Goal: Information Seeking & Learning: Compare options

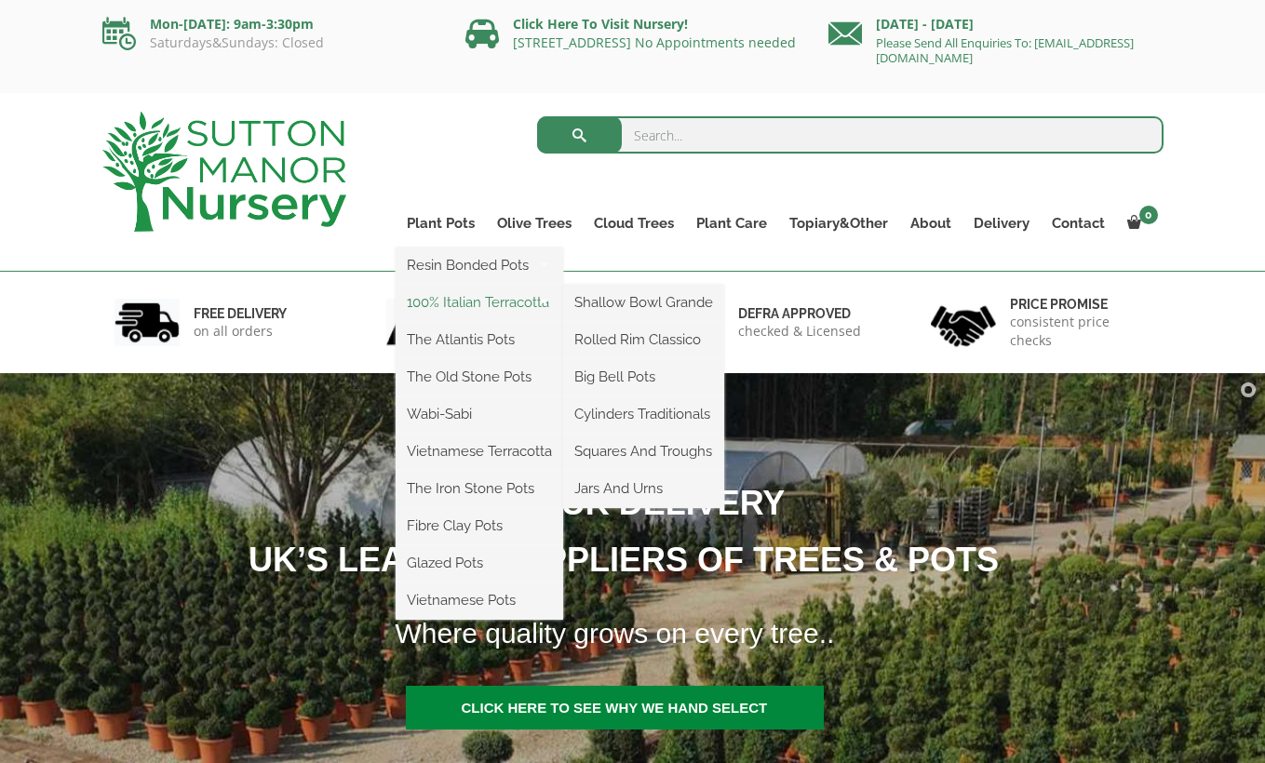
click at [476, 304] on link "100% Italian Terracotta" at bounding box center [478, 302] width 167 height 28
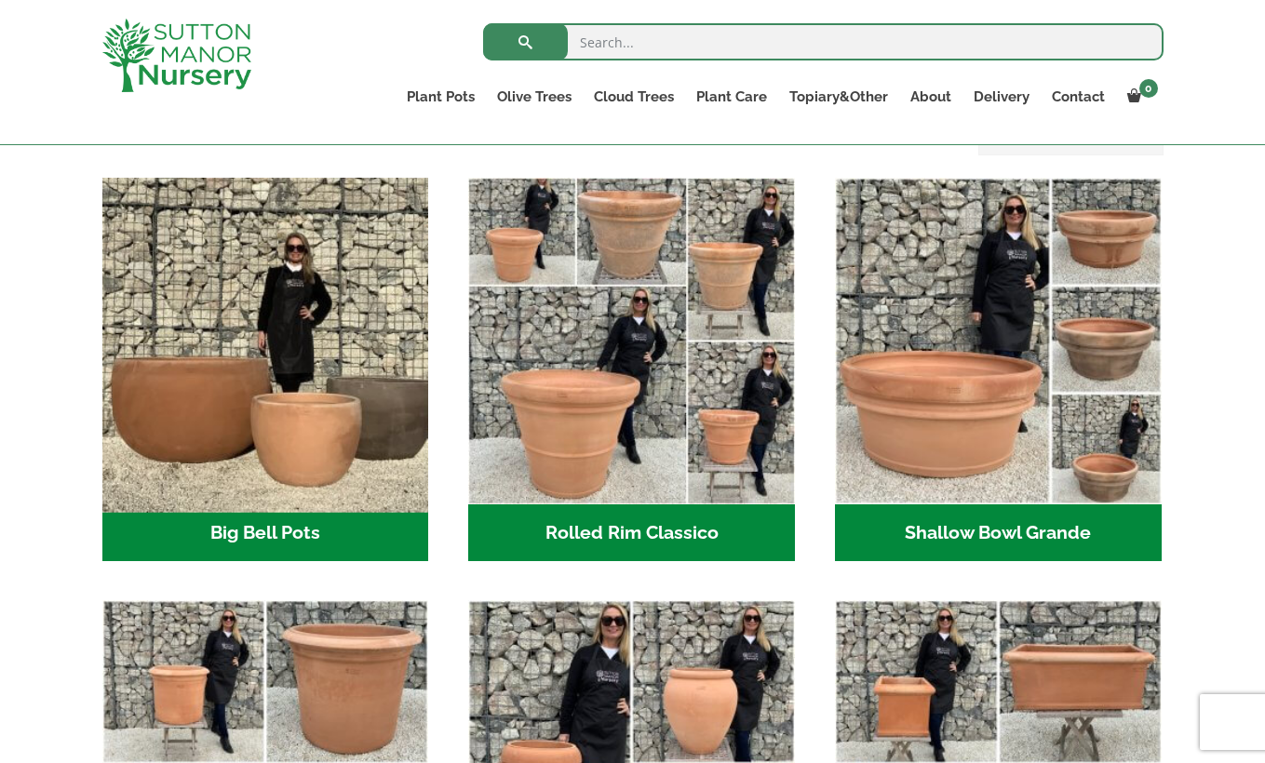
scroll to position [566, 0]
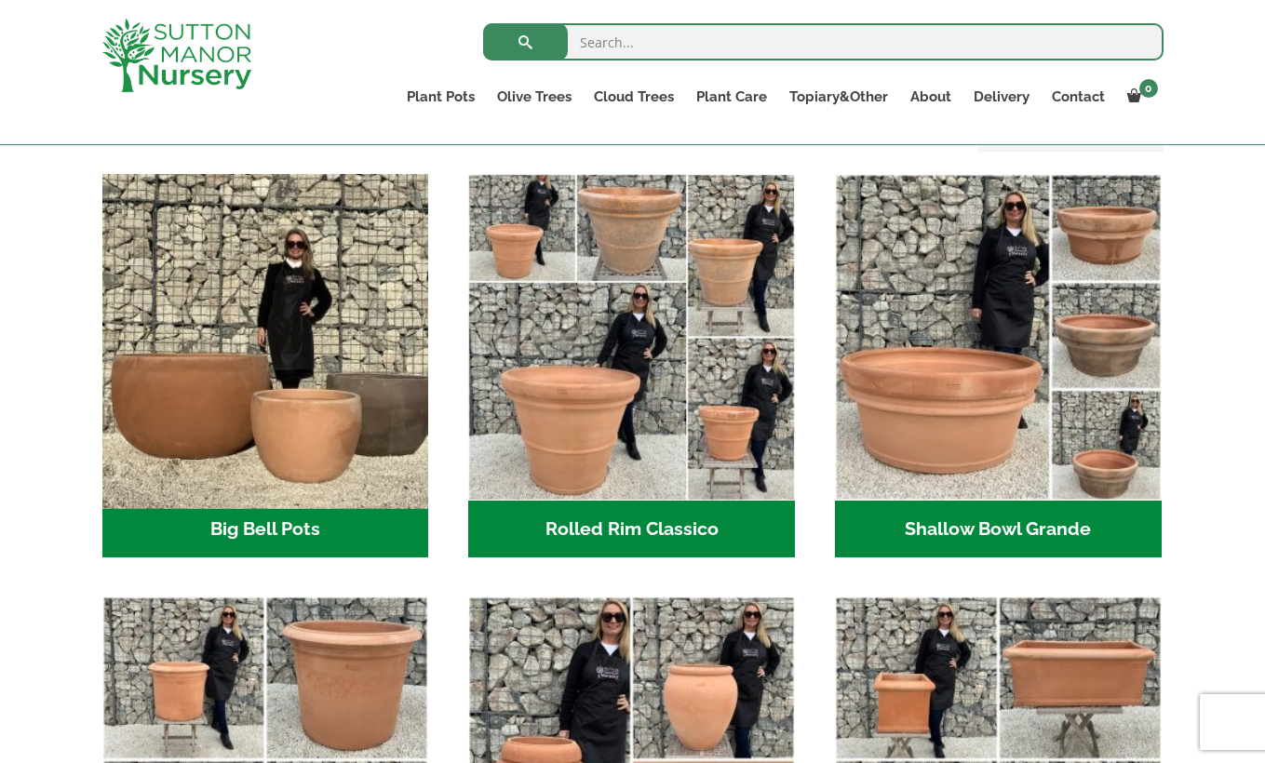
click at [299, 387] on img "Visit product category Big Bell Pots" at bounding box center [265, 337] width 342 height 342
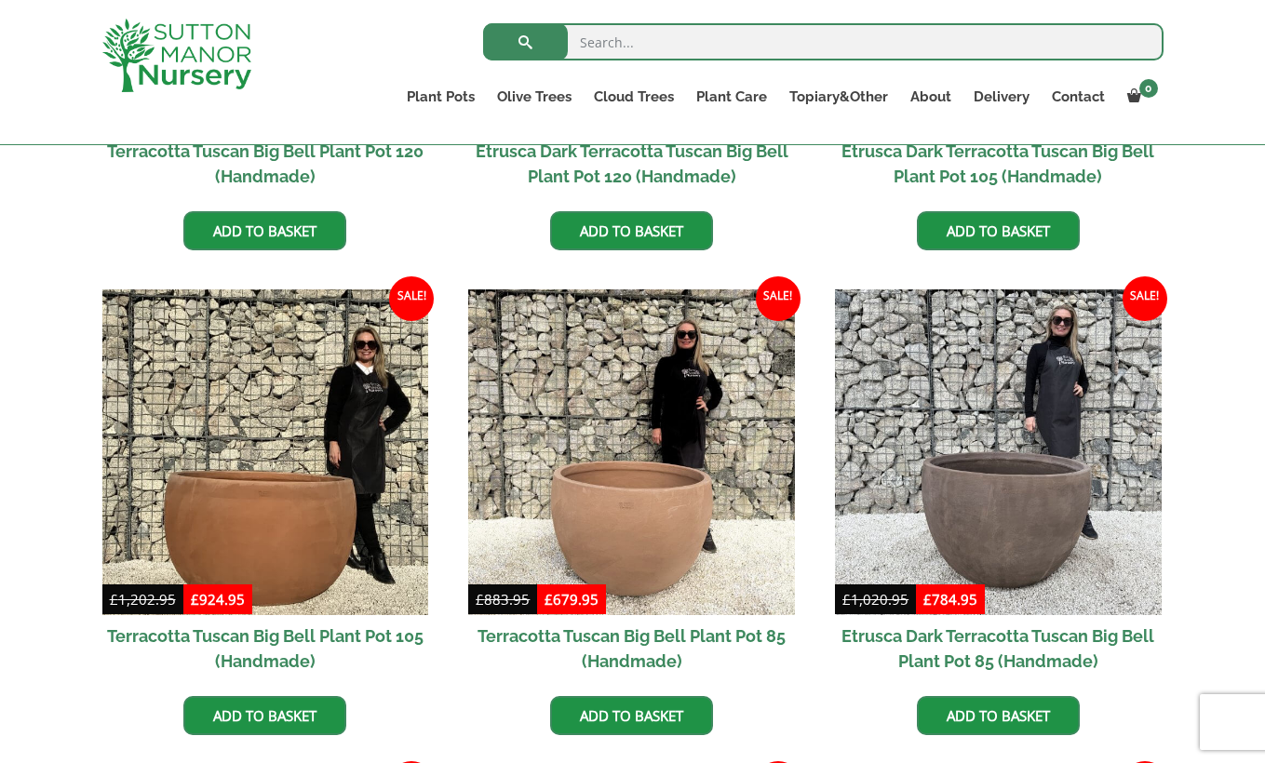
scroll to position [823, 0]
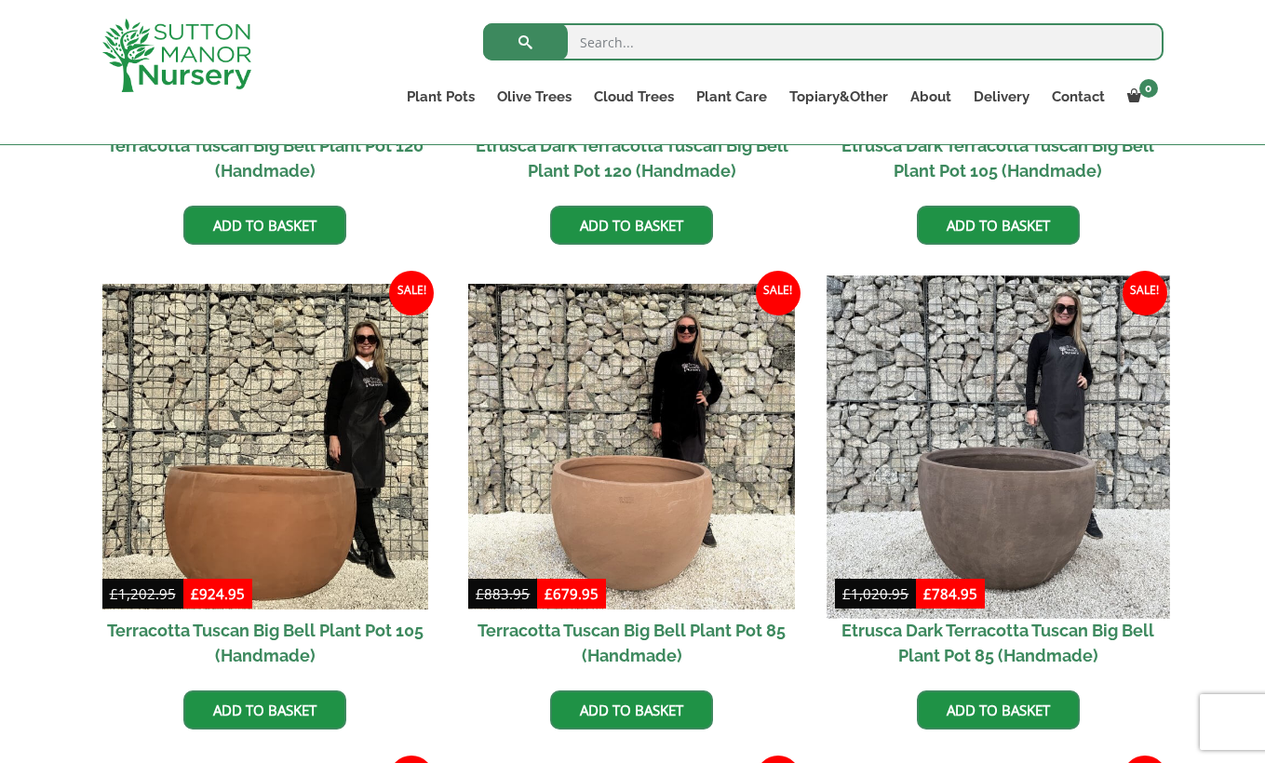
click at [935, 411] on img at bounding box center [997, 446] width 342 height 342
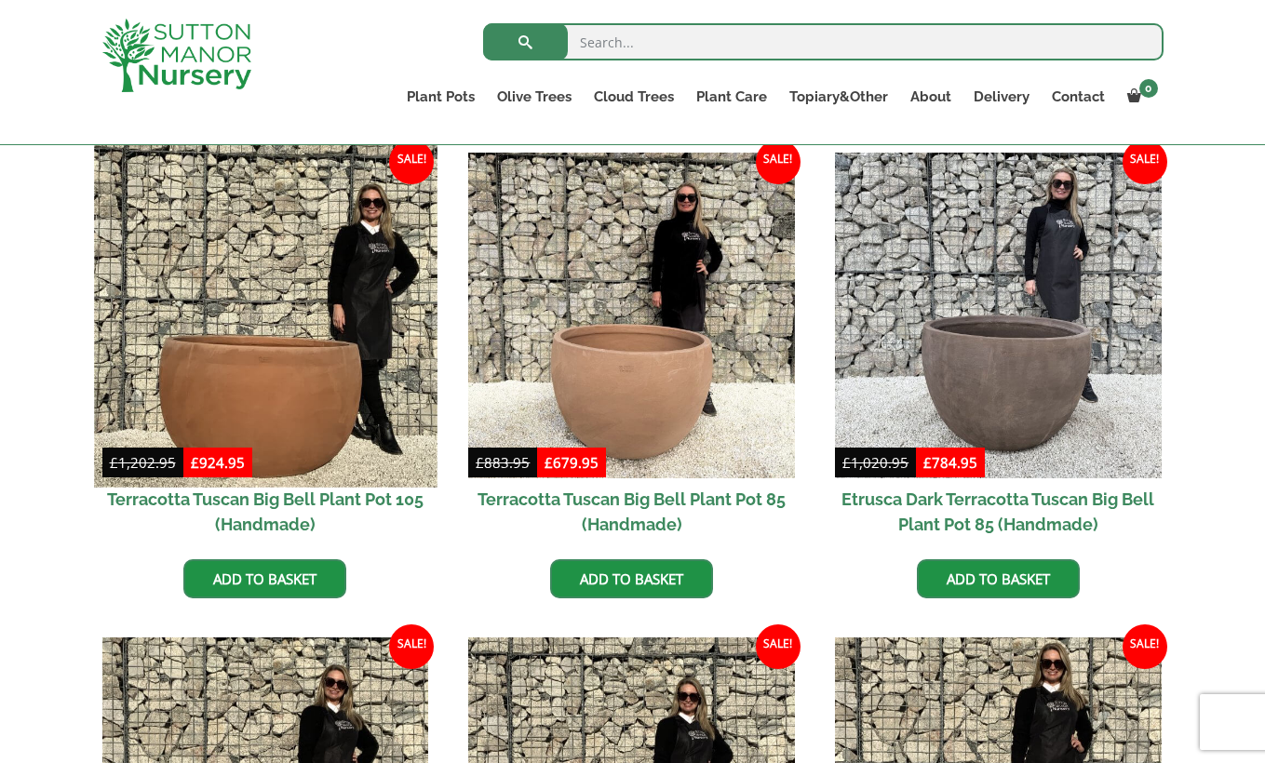
scroll to position [955, 0]
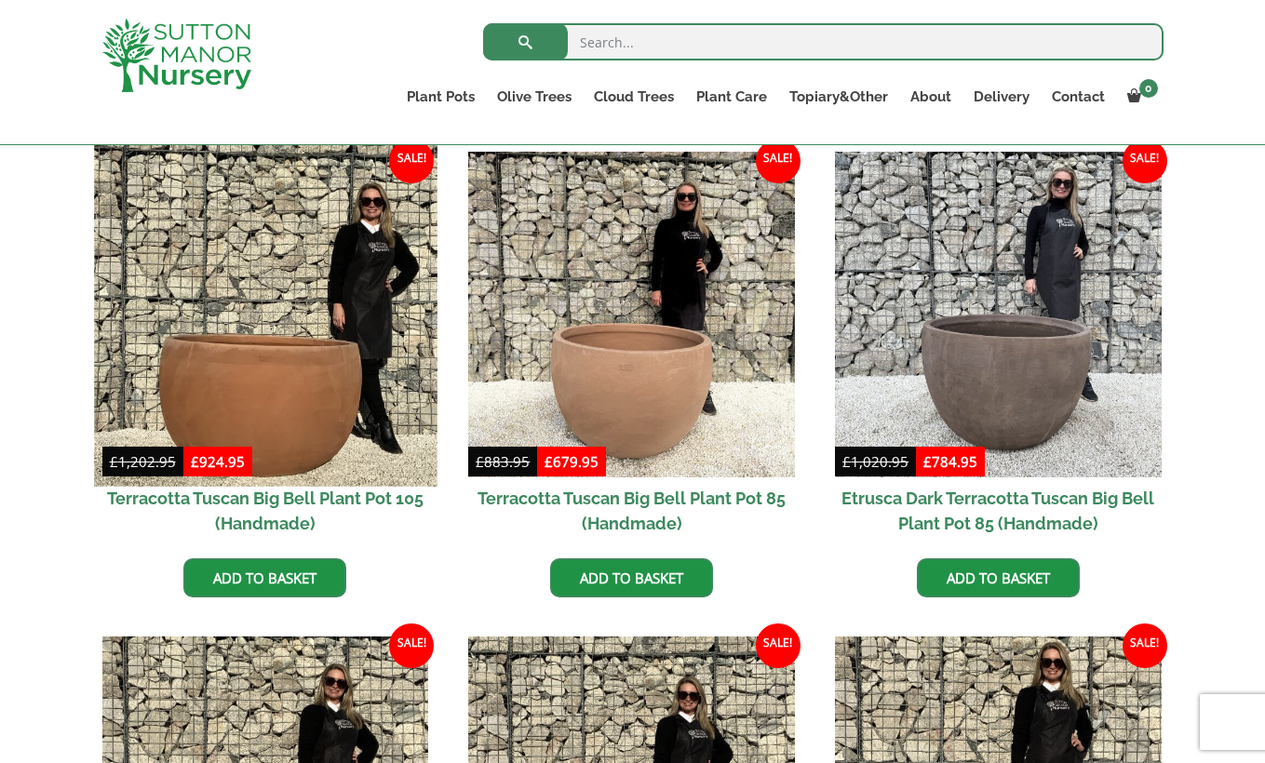
click at [363, 402] on img at bounding box center [265, 314] width 342 height 342
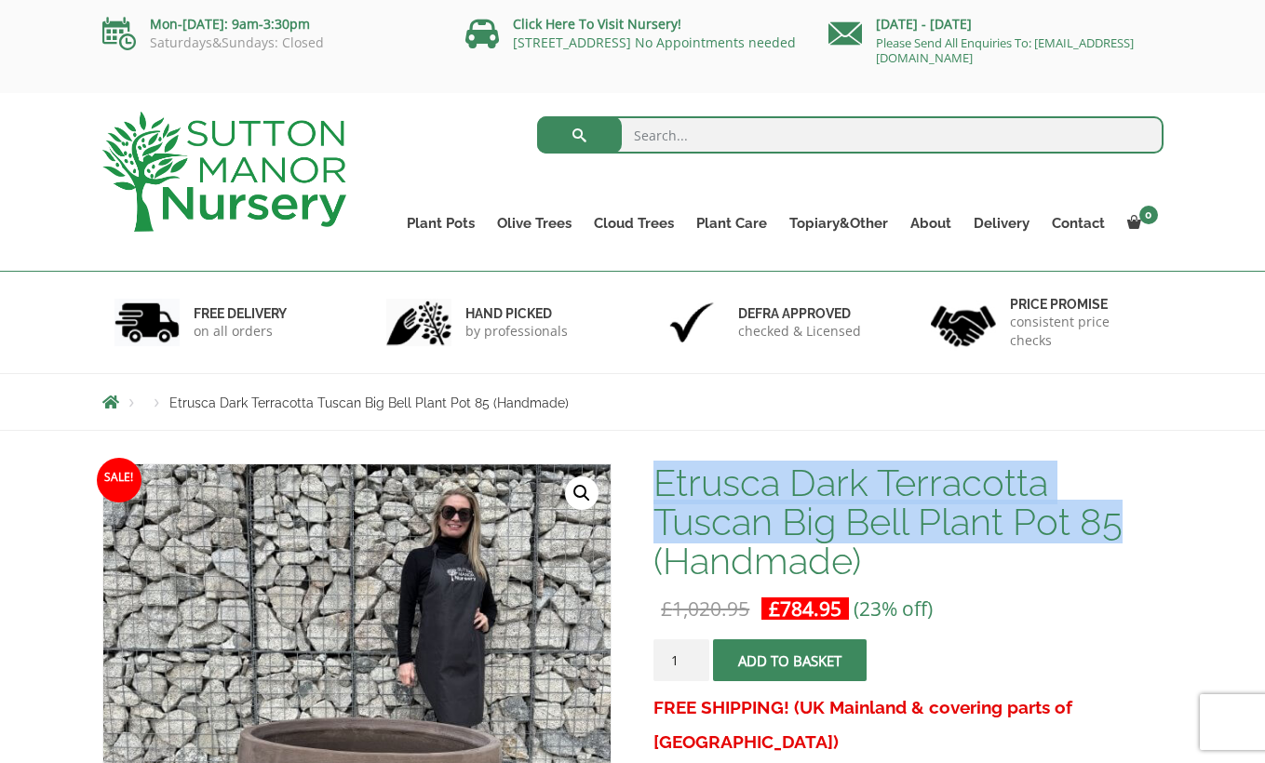
drag, startPoint x: 694, startPoint y: 486, endPoint x: 1119, endPoint y: 534, distance: 427.1
click at [1119, 534] on h1 "Etrusca Dark Terracotta Tuscan Big Bell Plant Pot 85 (Handmade)" at bounding box center [907, 521] width 509 height 117
copy h1 "Etrusca Dark Terracotta Tuscan Big Bell Plant Pot 85"
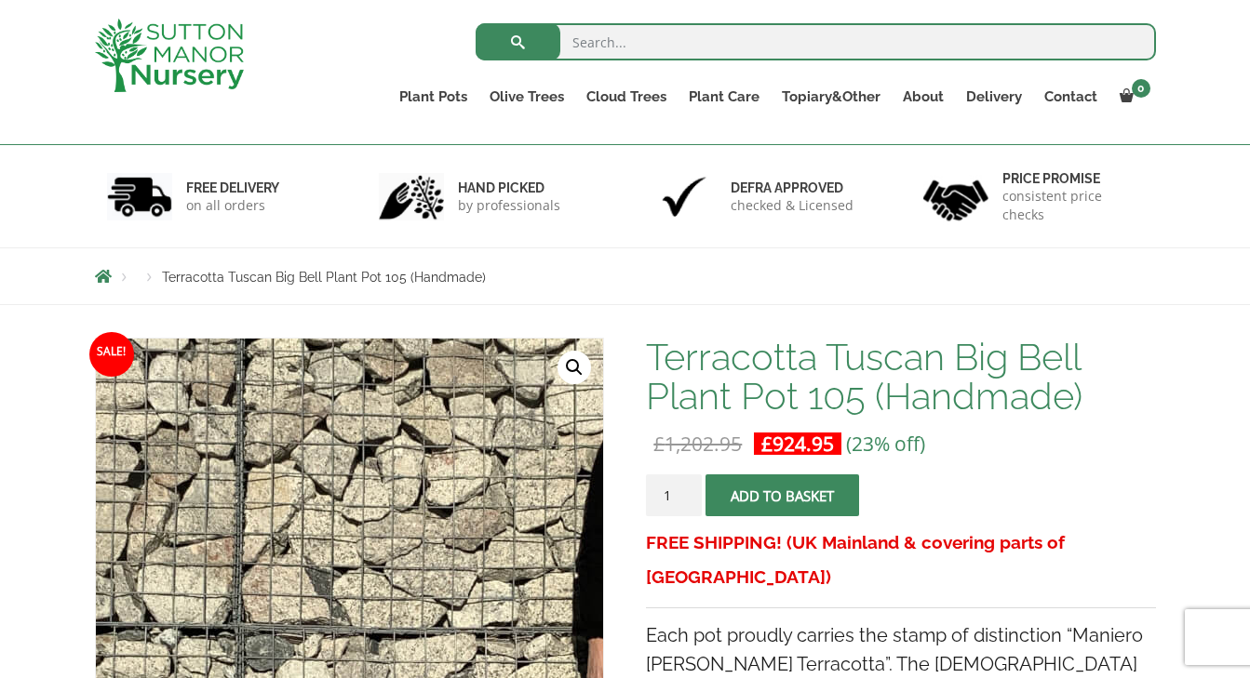
scroll to position [90, 0]
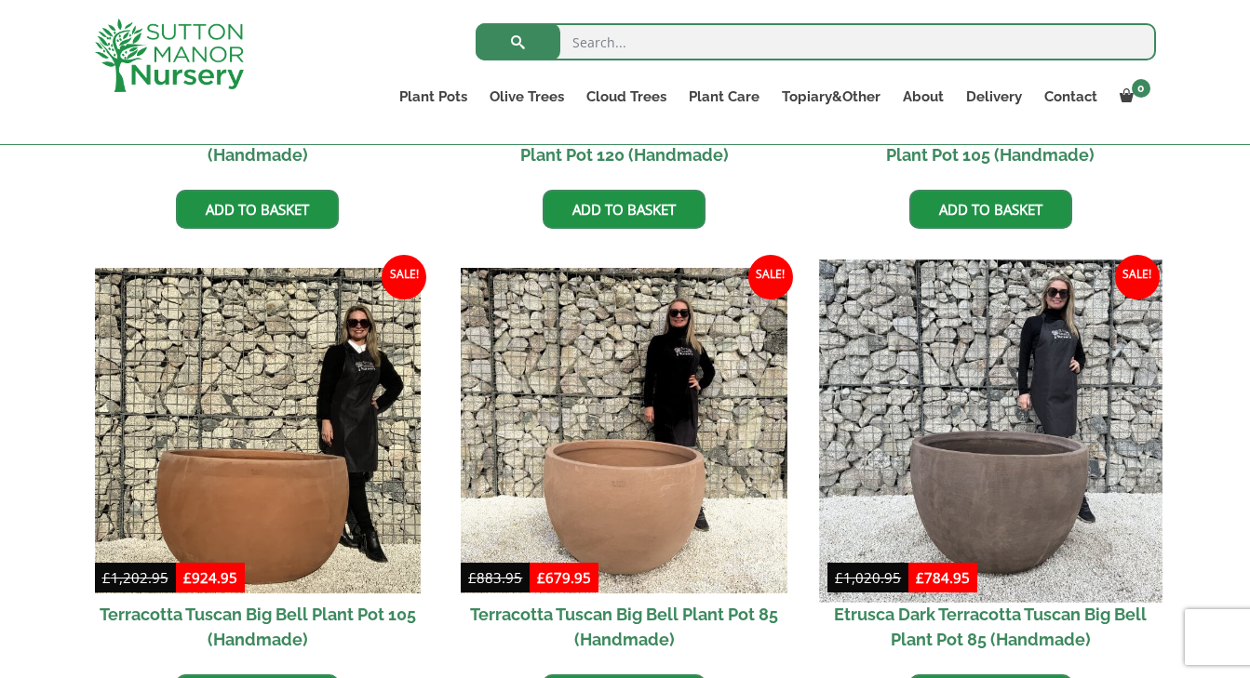
scroll to position [840, 0]
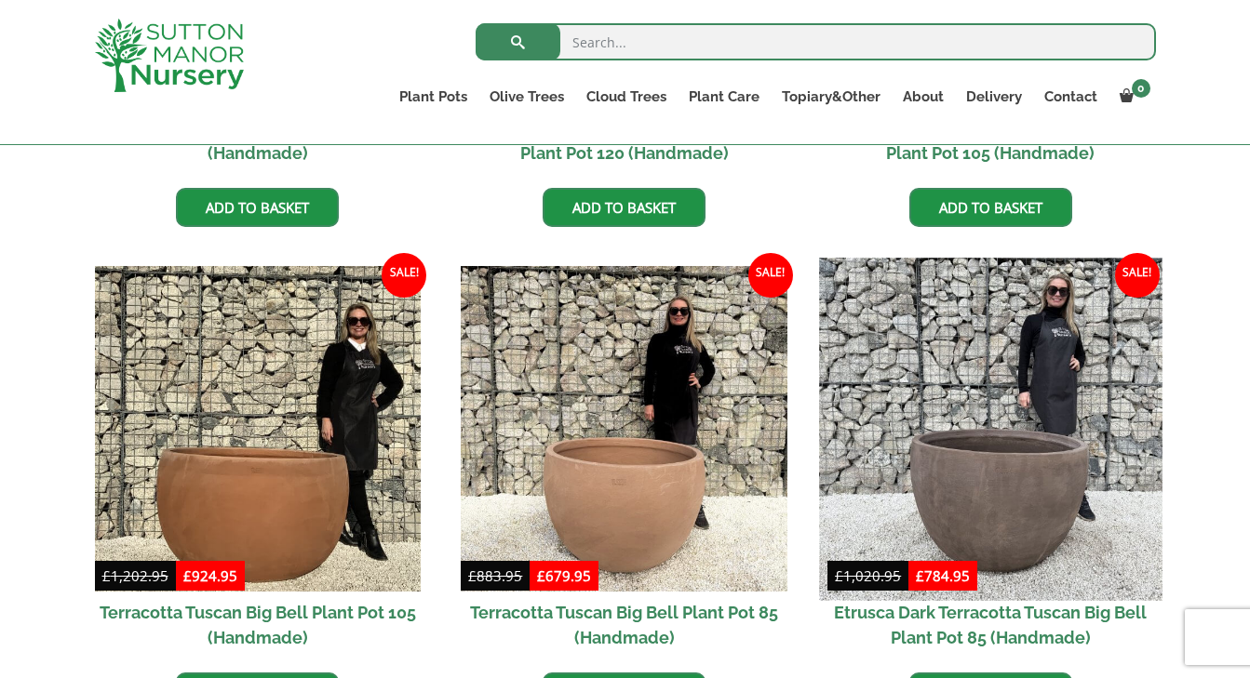
click at [850, 350] on img at bounding box center [990, 429] width 342 height 342
click at [849, 350] on img at bounding box center [990, 429] width 342 height 342
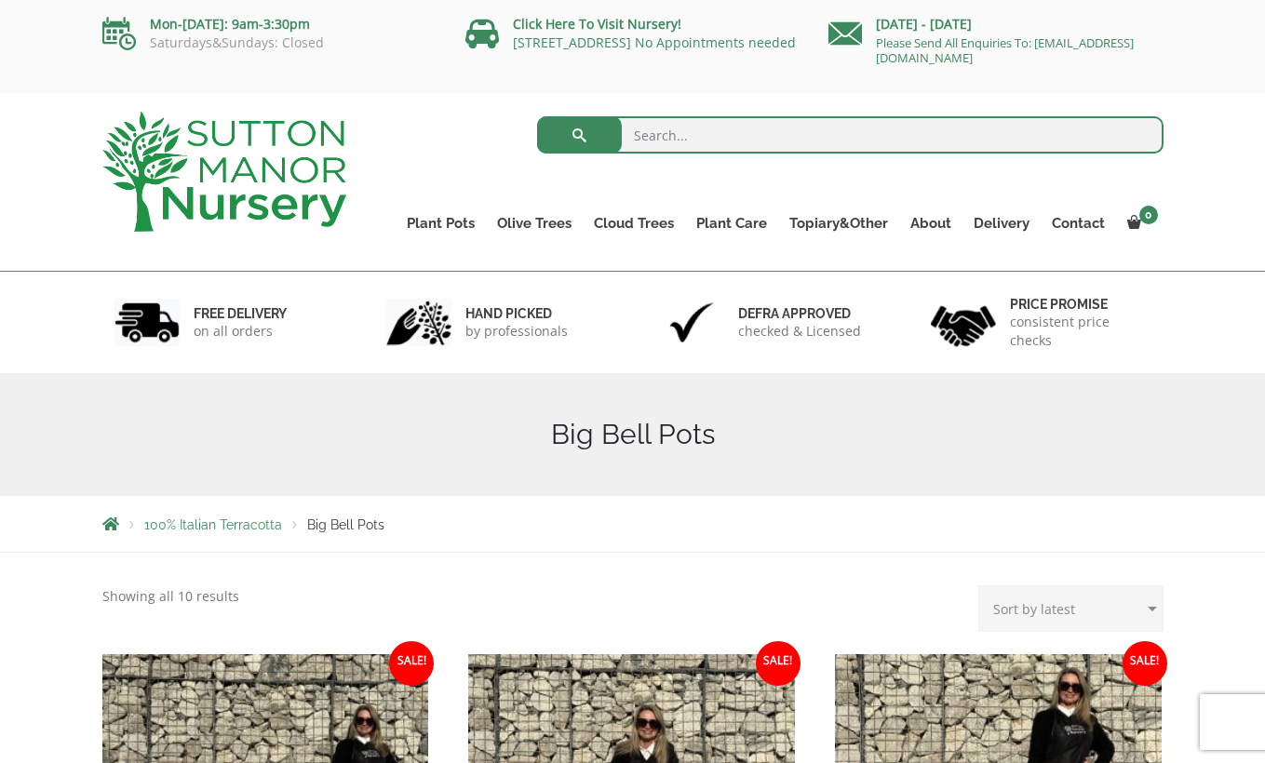
scroll to position [0, 0]
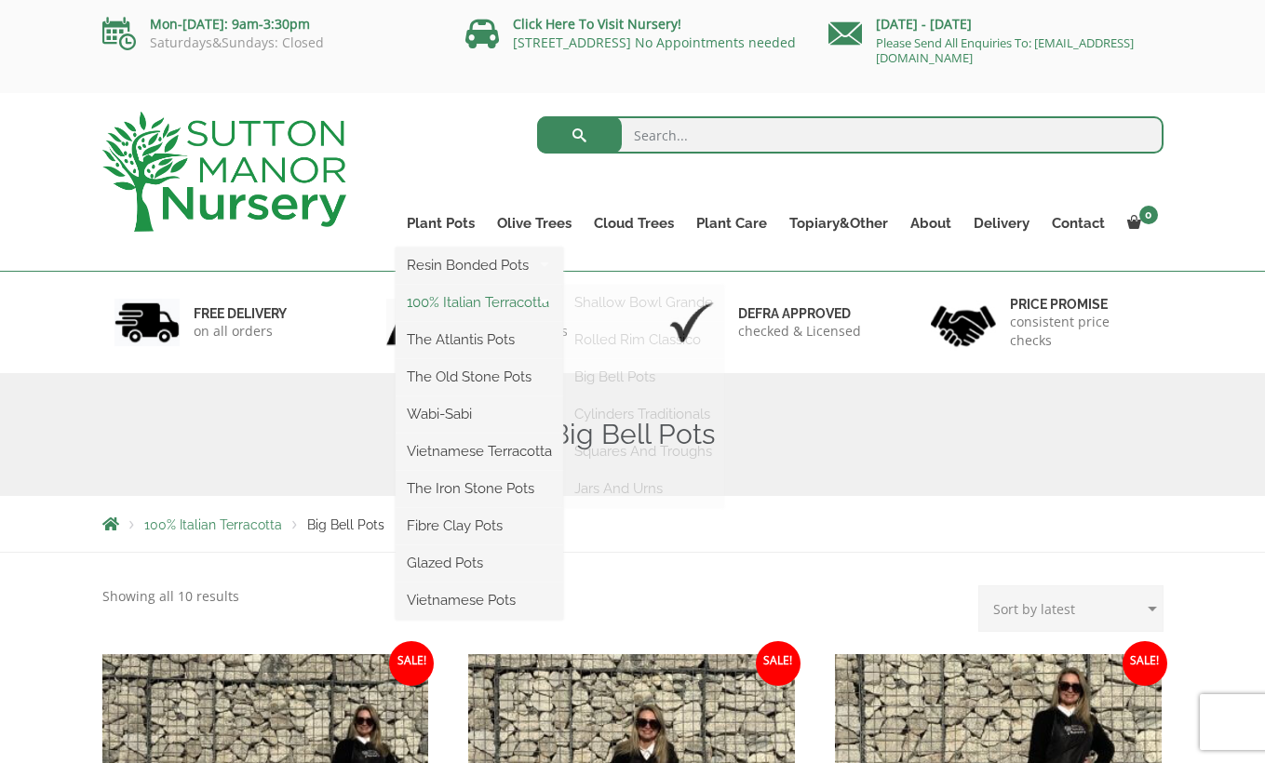
click at [501, 298] on link "100% Italian Terracotta" at bounding box center [478, 302] width 167 height 28
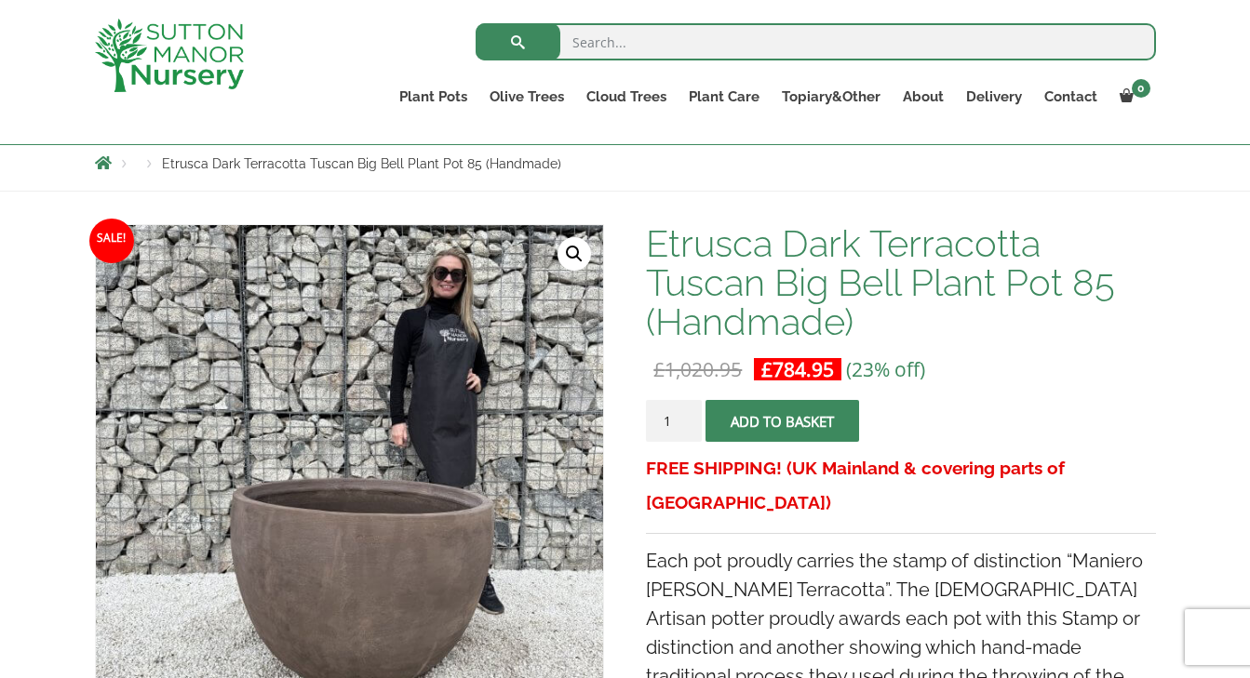
scroll to position [315, 0]
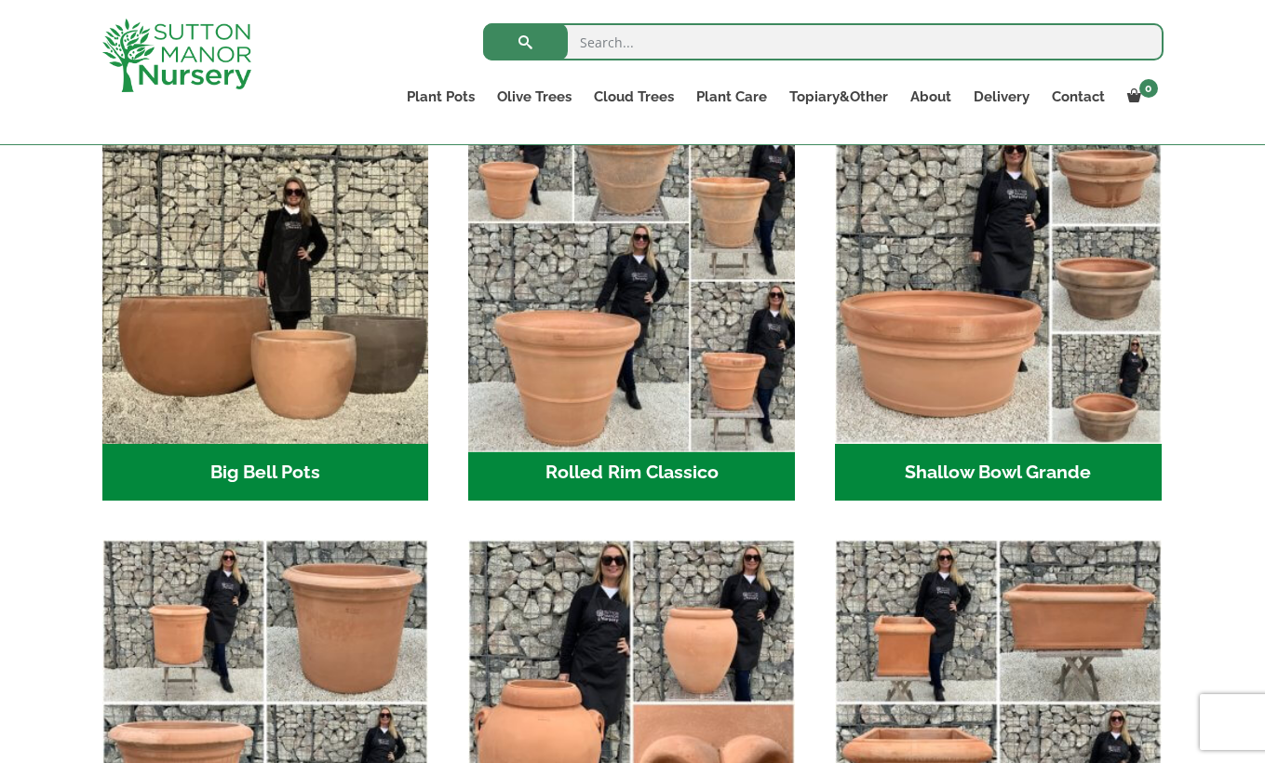
scroll to position [615, 0]
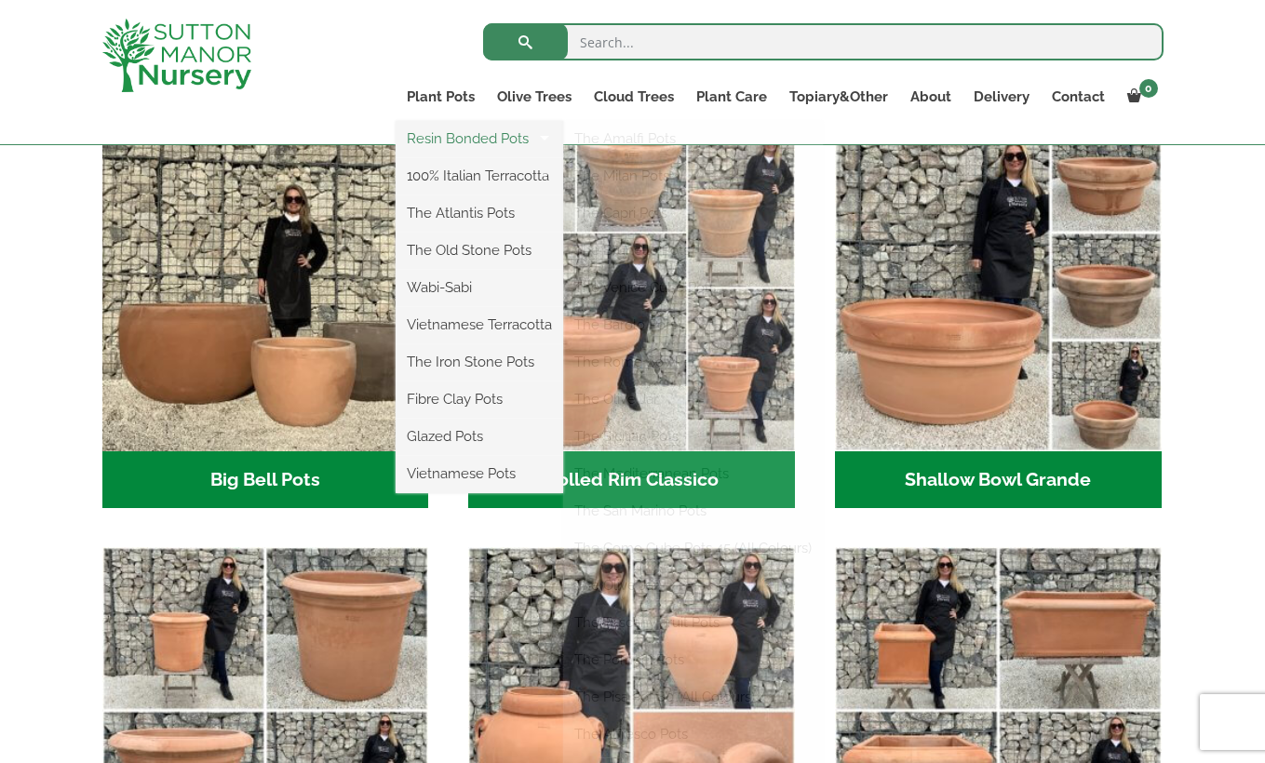
click at [447, 137] on link "Resin Bonded Pots" at bounding box center [478, 139] width 167 height 28
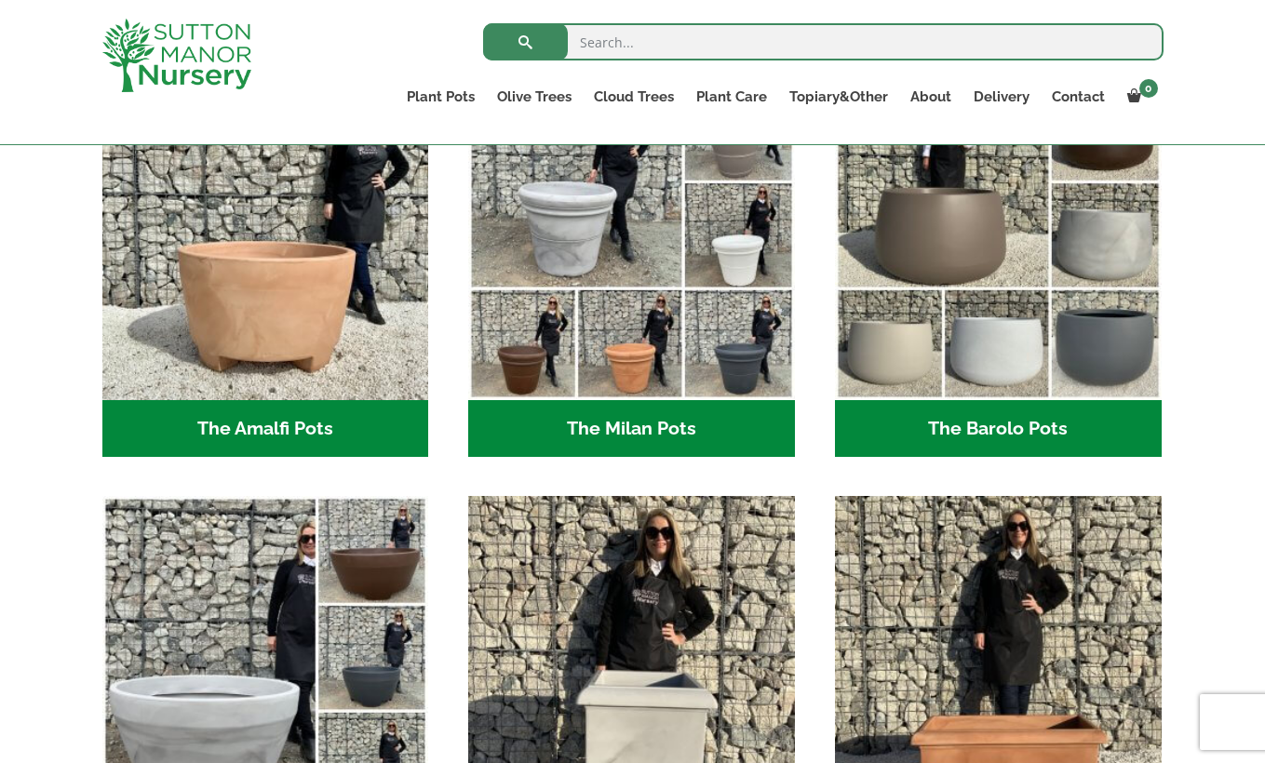
scroll to position [529, 0]
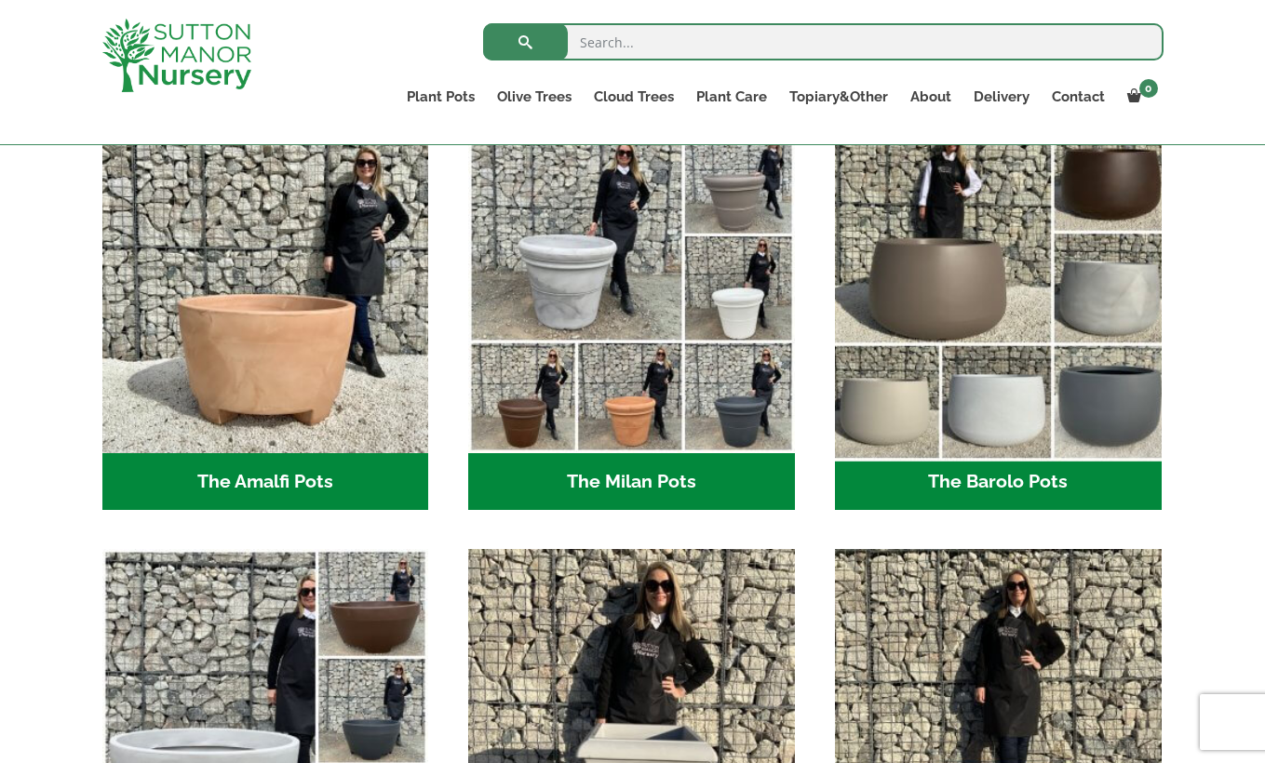
click at [989, 403] on img "Visit product category The Barolo Pots" at bounding box center [997, 289] width 342 height 342
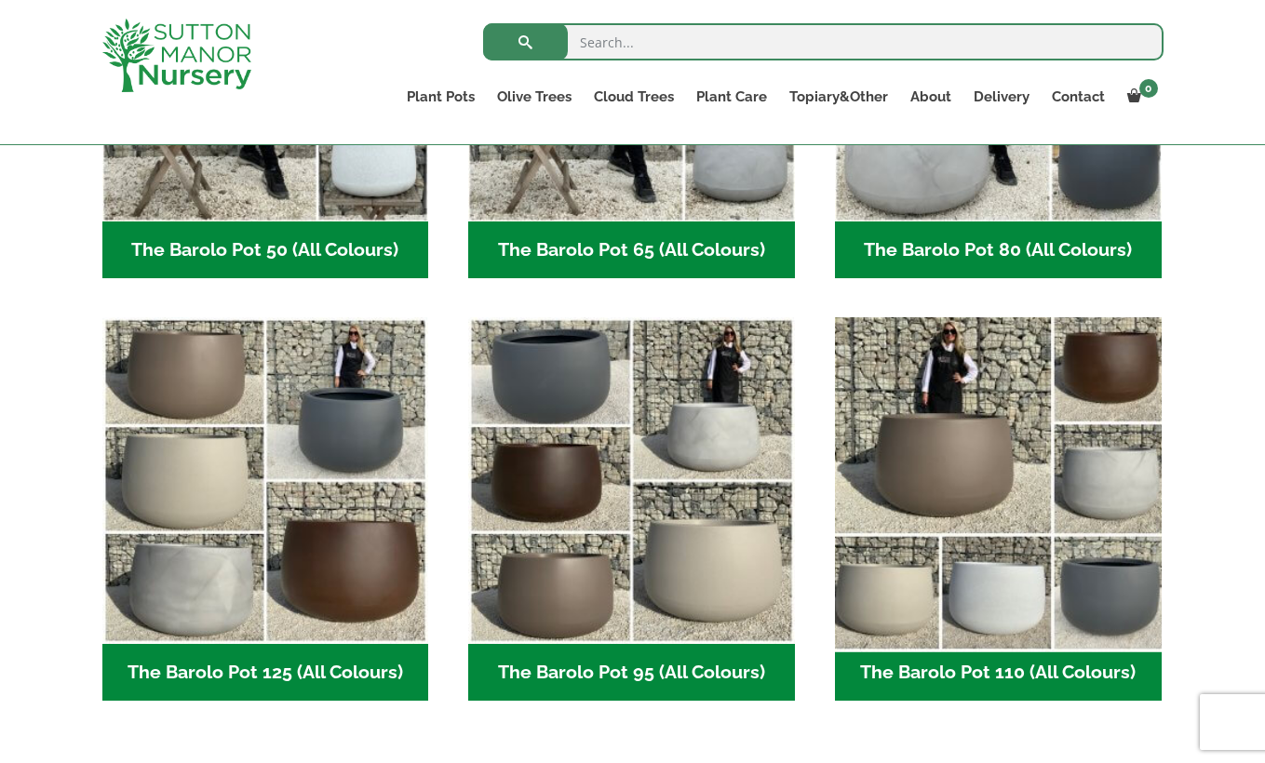
scroll to position [742, 0]
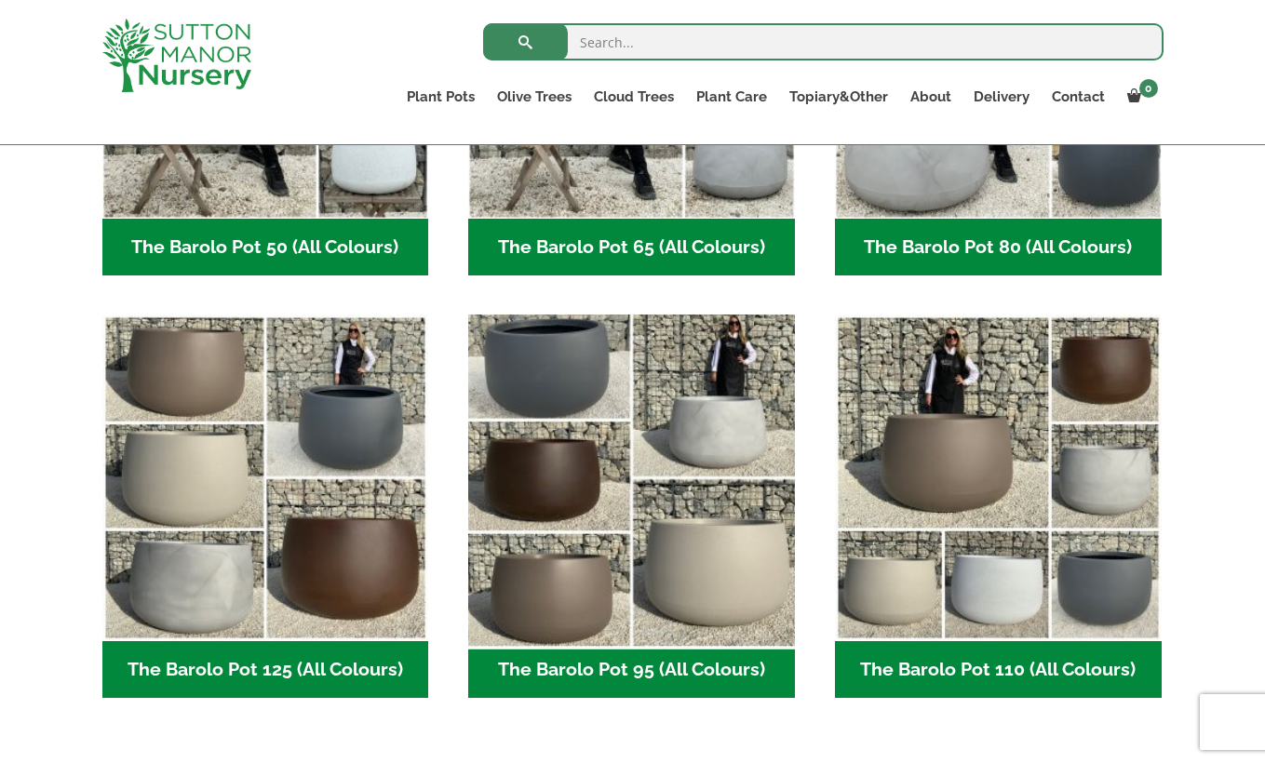
click at [676, 572] on img "Visit product category The Barolo Pot 95 (All Colours)" at bounding box center [632, 478] width 342 height 342
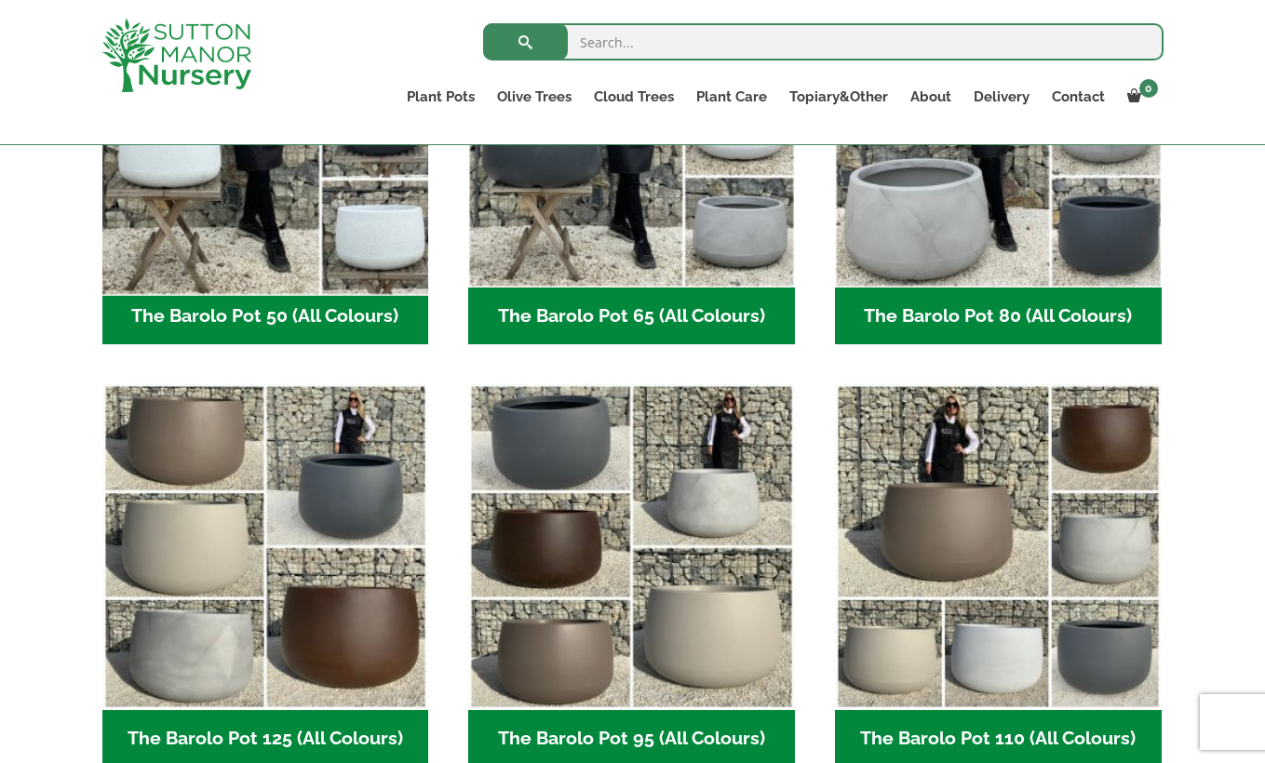
scroll to position [504, 0]
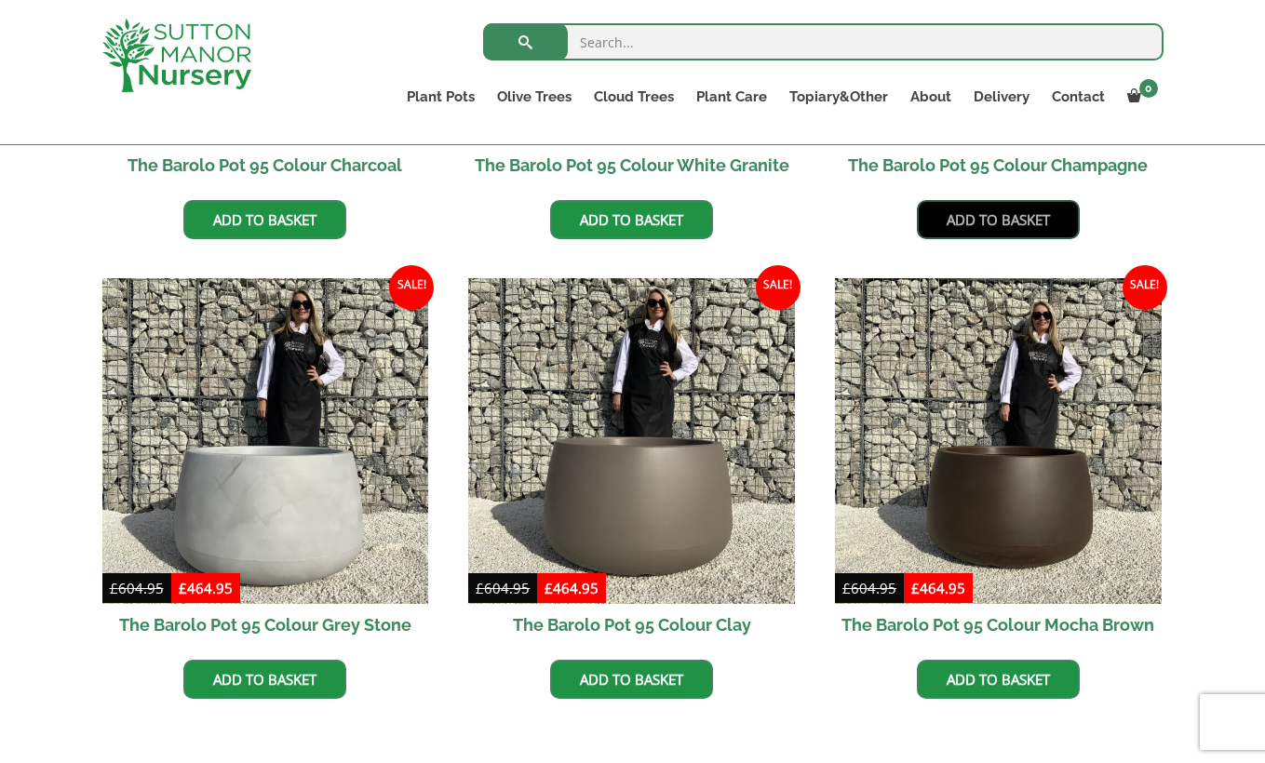
scroll to position [858, 0]
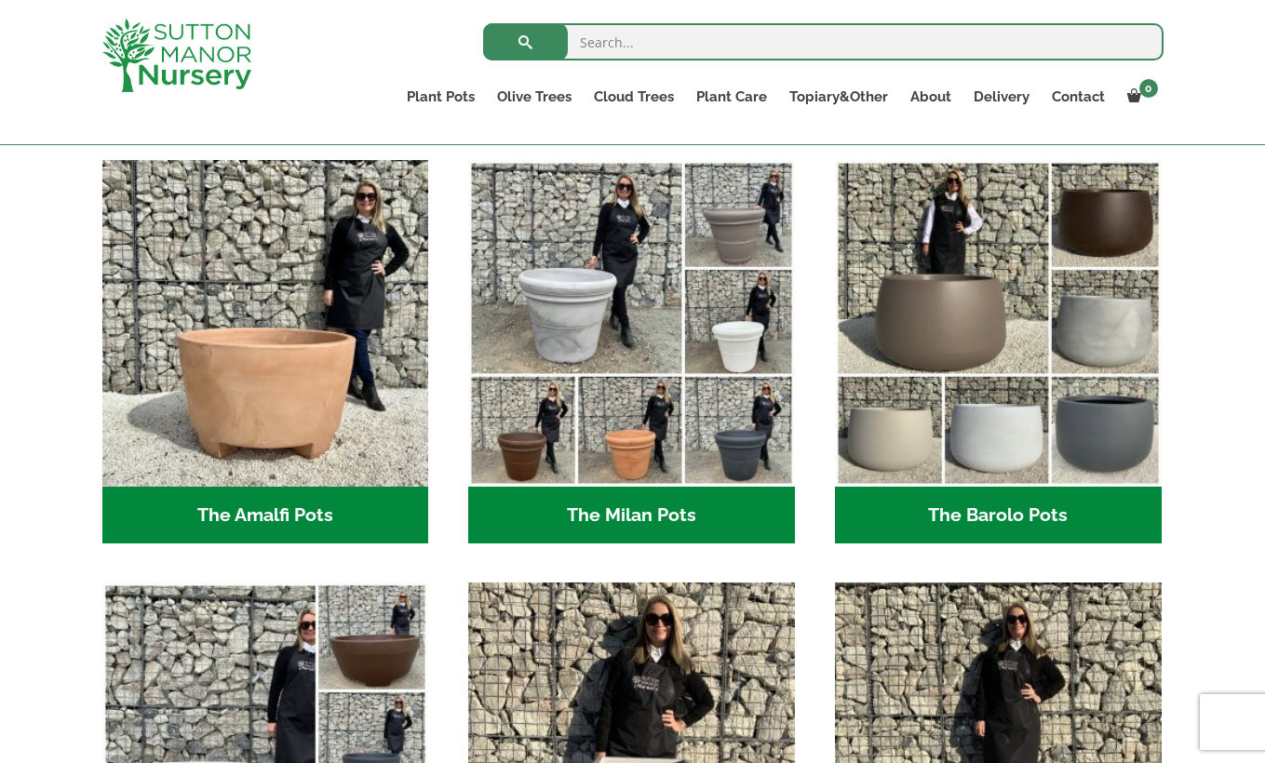
scroll to position [529, 0]
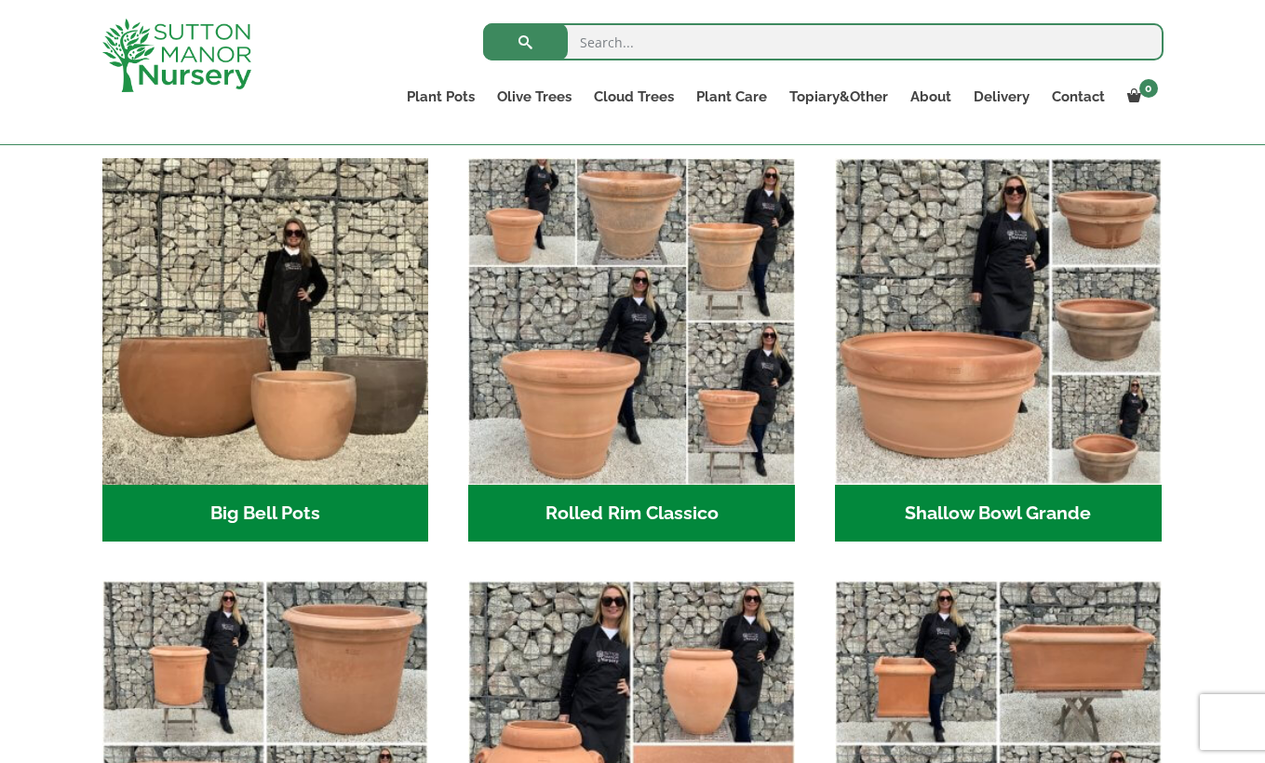
click at [296, 502] on h2 "Big Bell Pots (10)" at bounding box center [265, 514] width 327 height 58
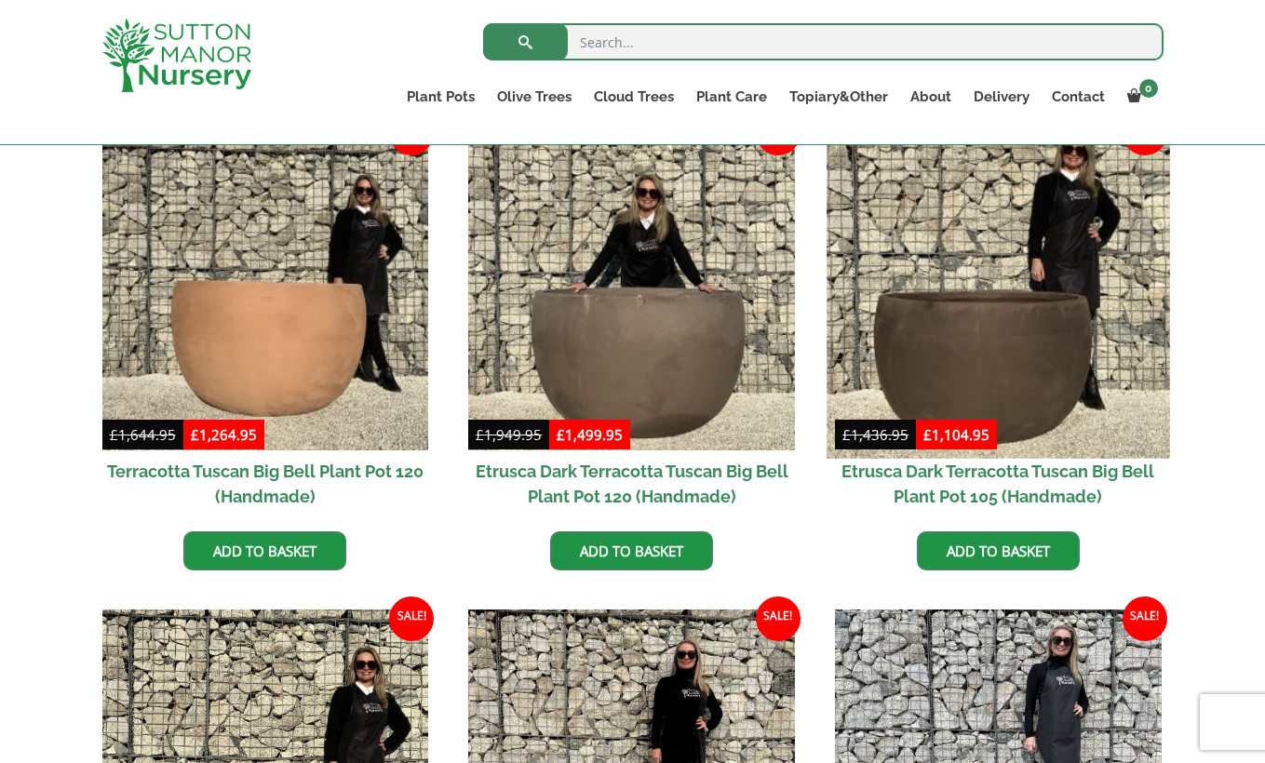
scroll to position [495, 0]
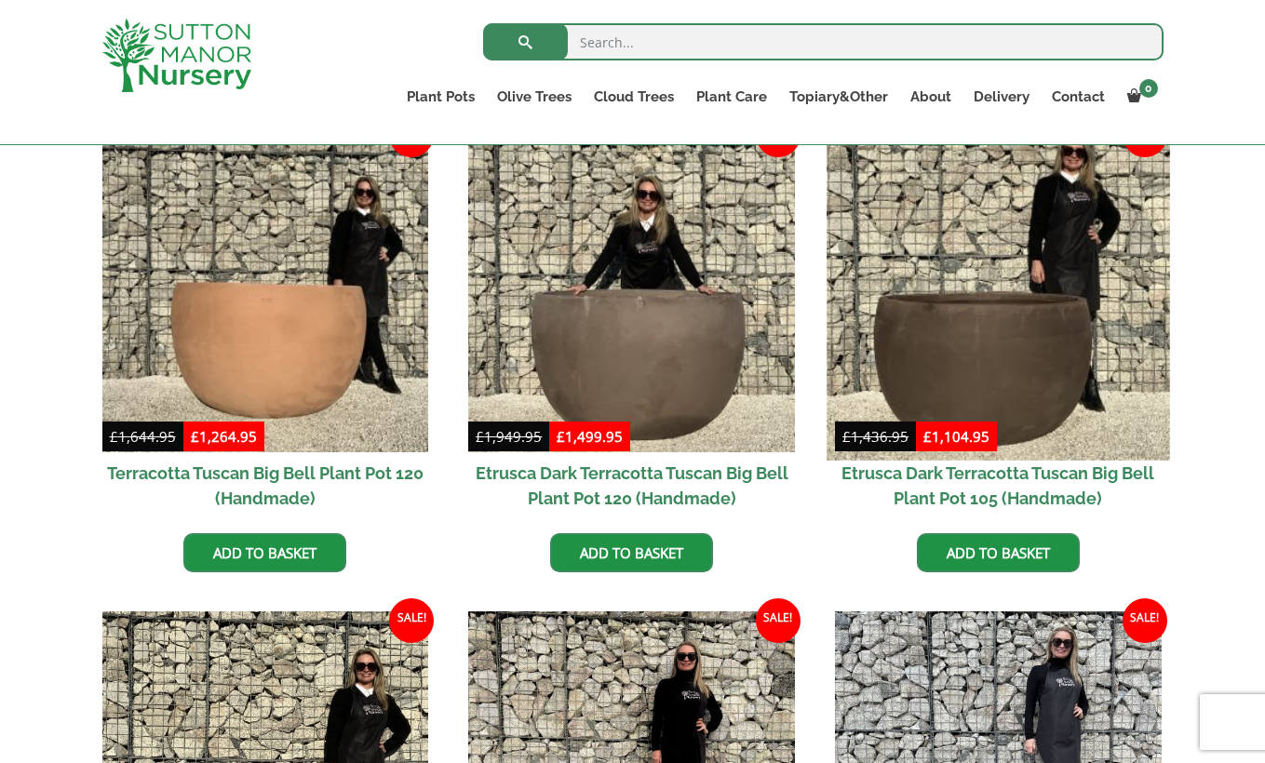
click at [1009, 366] on img at bounding box center [997, 288] width 342 height 342
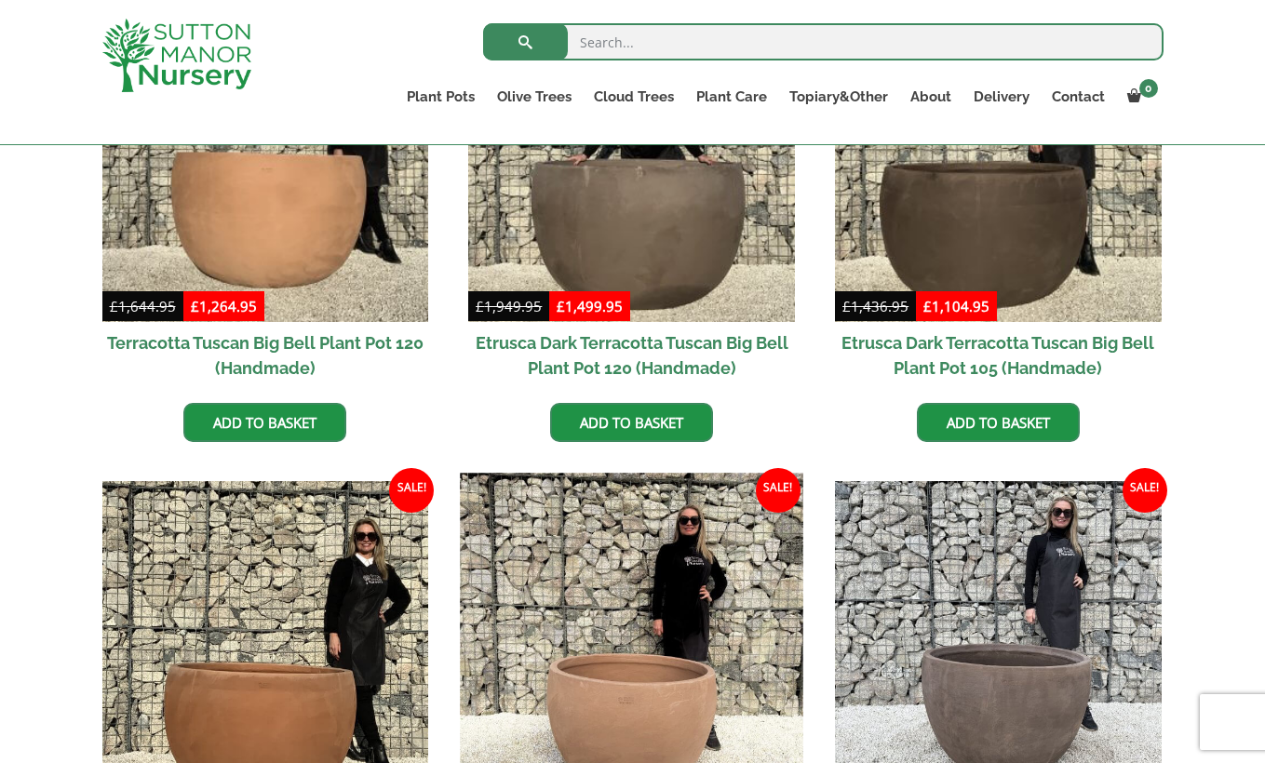
scroll to position [695, 0]
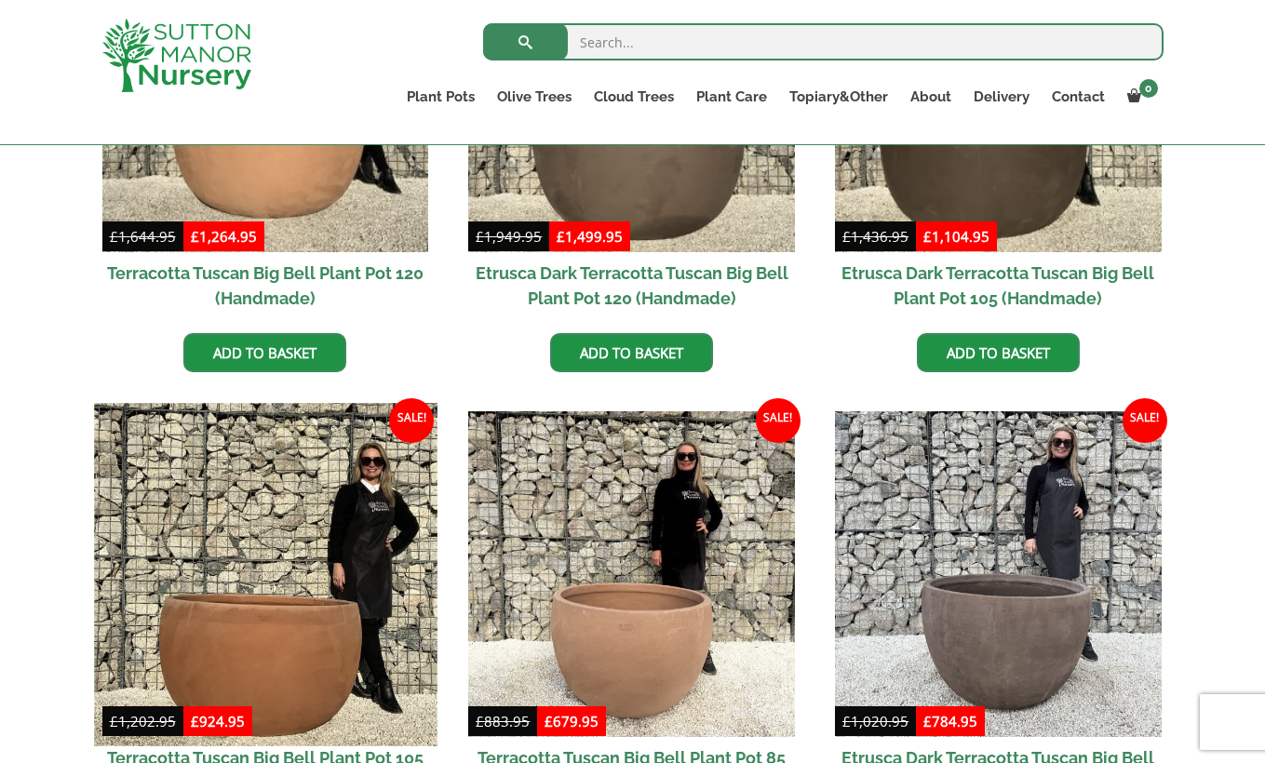
click at [386, 648] on img at bounding box center [265, 574] width 342 height 342
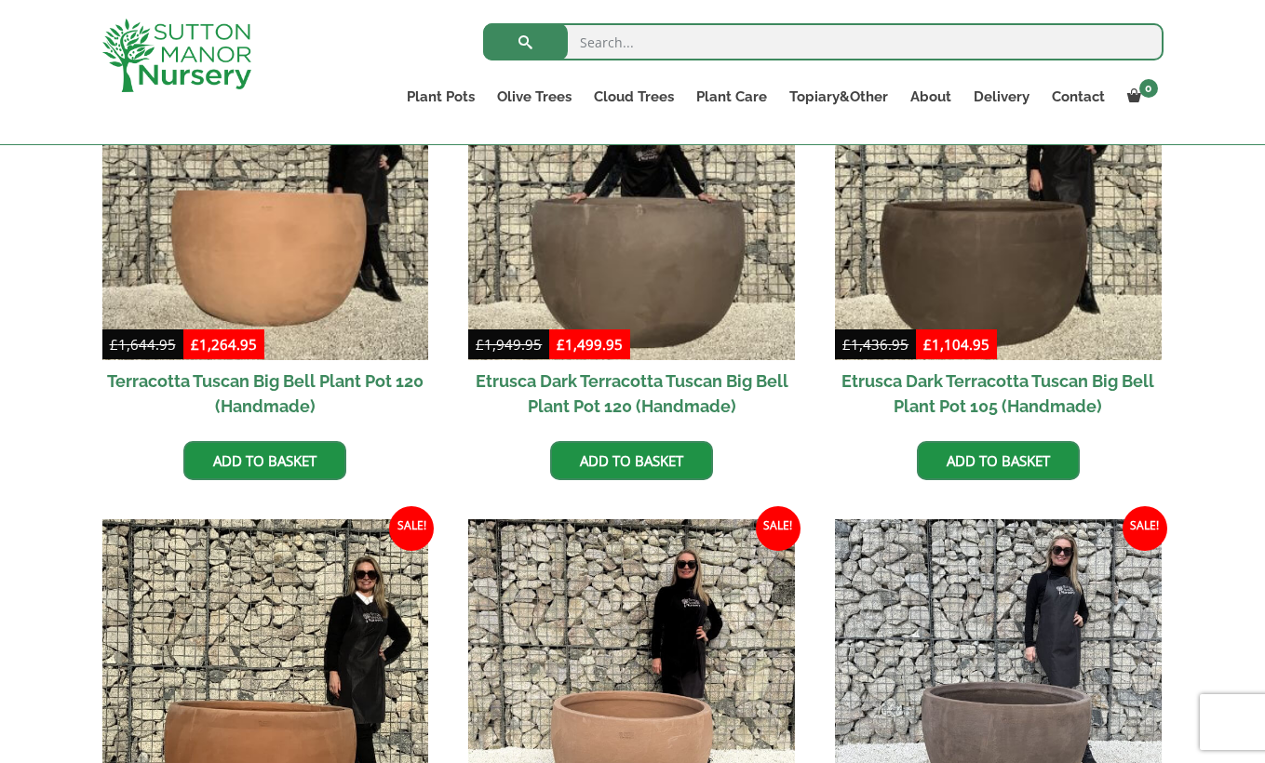
scroll to position [583, 0]
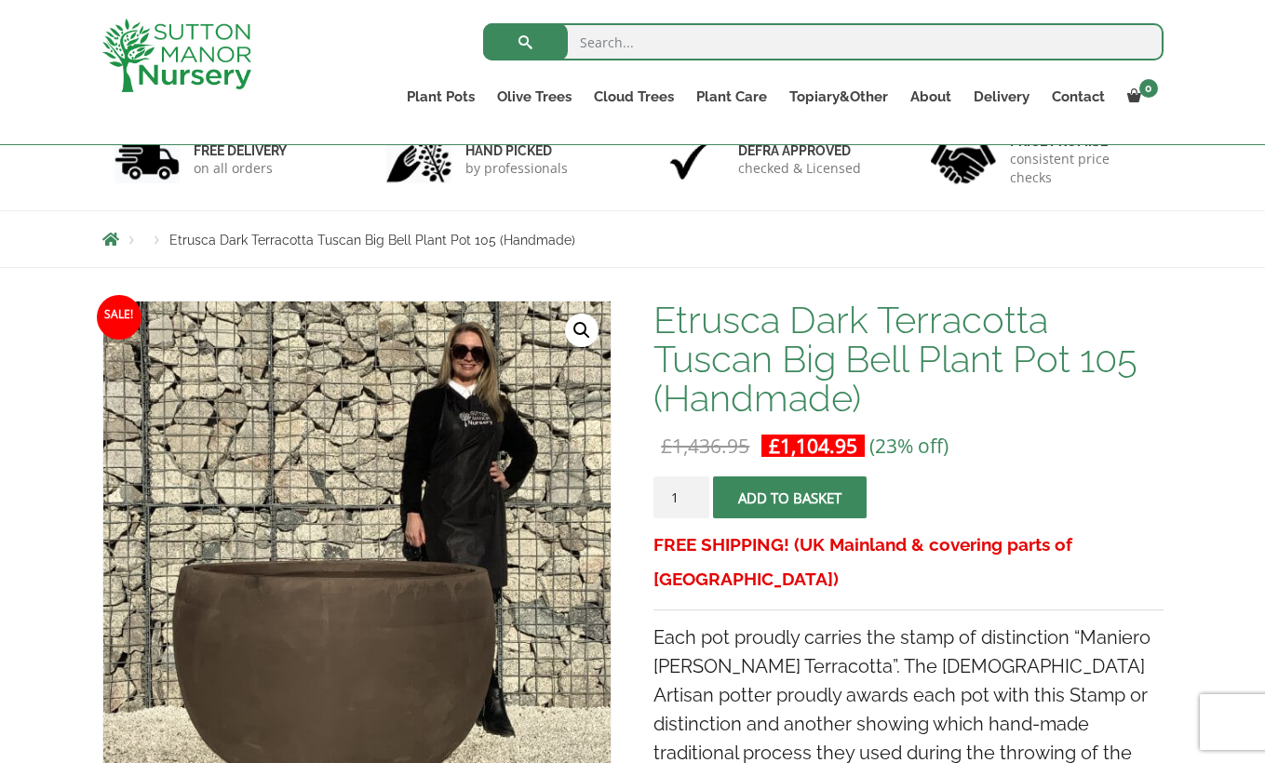
scroll to position [140, 0]
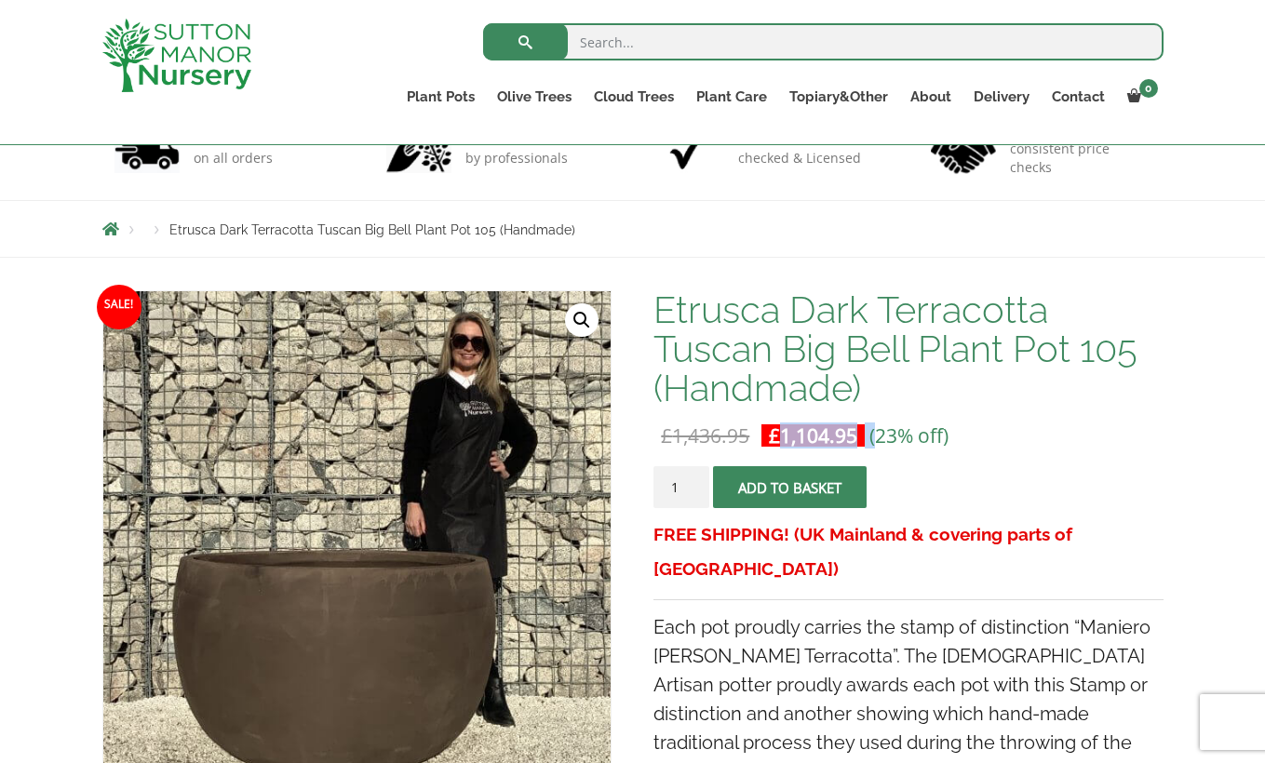
drag, startPoint x: 783, startPoint y: 432, endPoint x: 881, endPoint y: 432, distance: 98.6
click at [881, 432] on p "£ 1,436.95 Original price was: £1,436.95. £ 1,104.95 Current price is: £1,104.9…" at bounding box center [907, 435] width 509 height 22
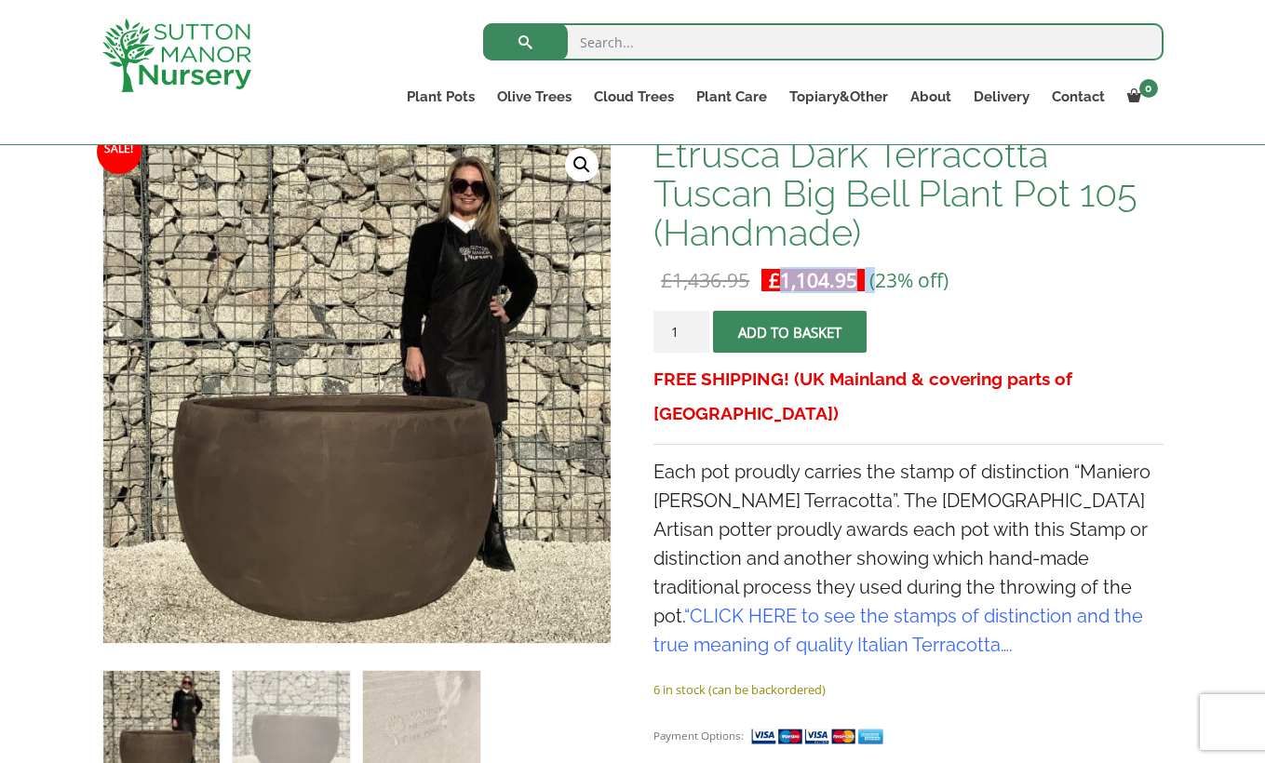
scroll to position [299, 0]
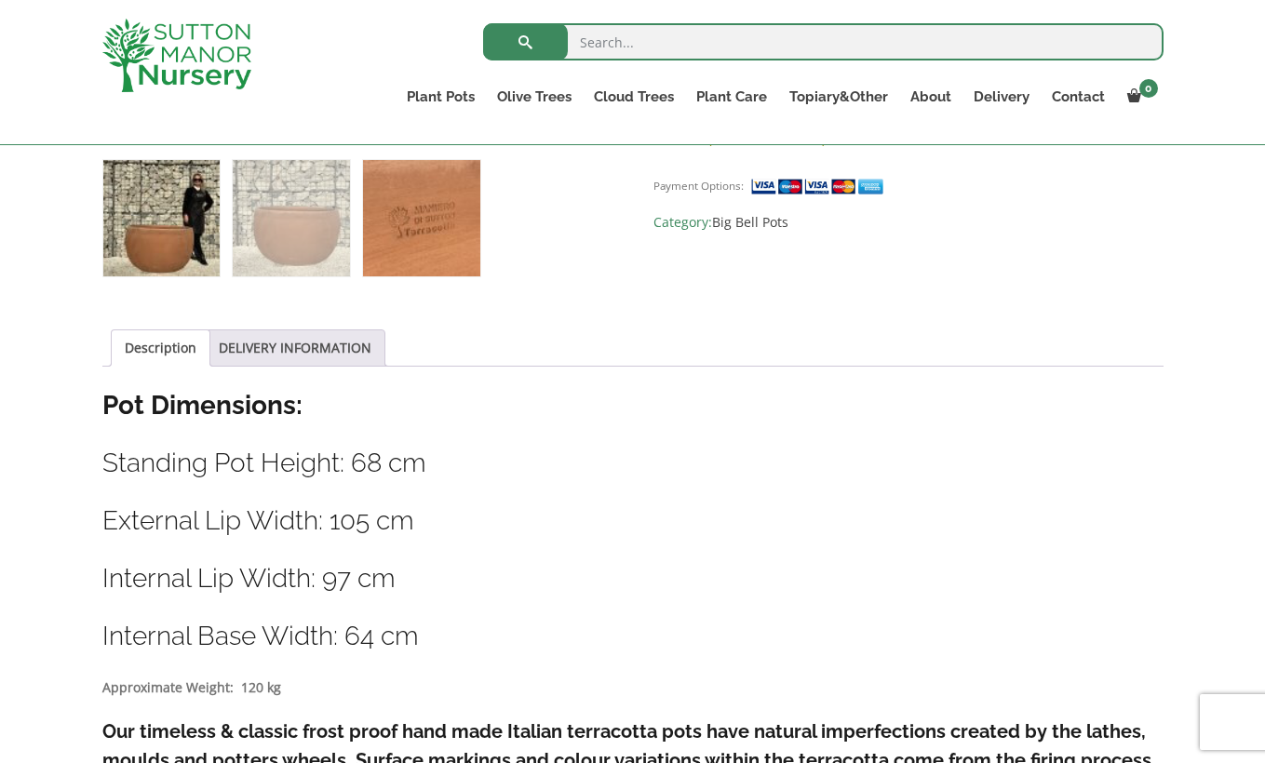
scroll to position [856, 0]
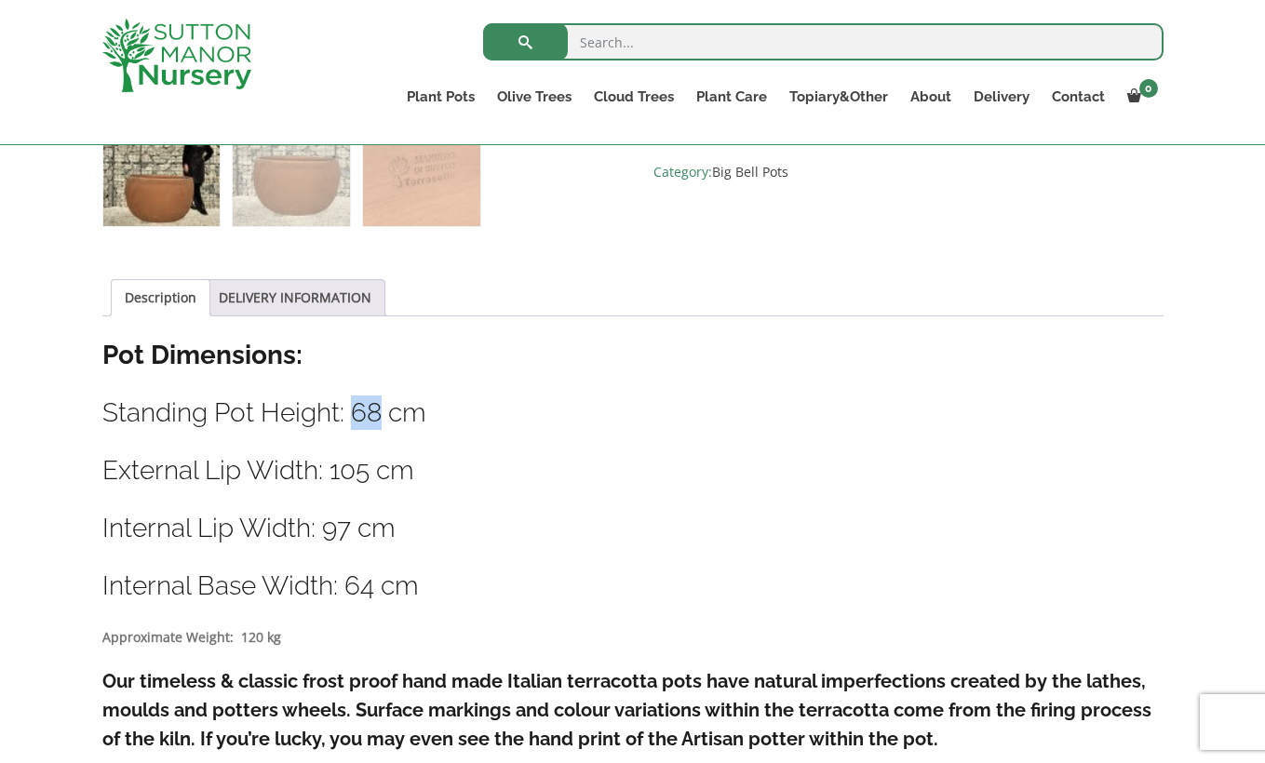
drag, startPoint x: 354, startPoint y: 410, endPoint x: 382, endPoint y: 412, distance: 28.9
click at [382, 412] on h3 "Standing Pot Height: 68 cm" at bounding box center [632, 412] width 1061 height 34
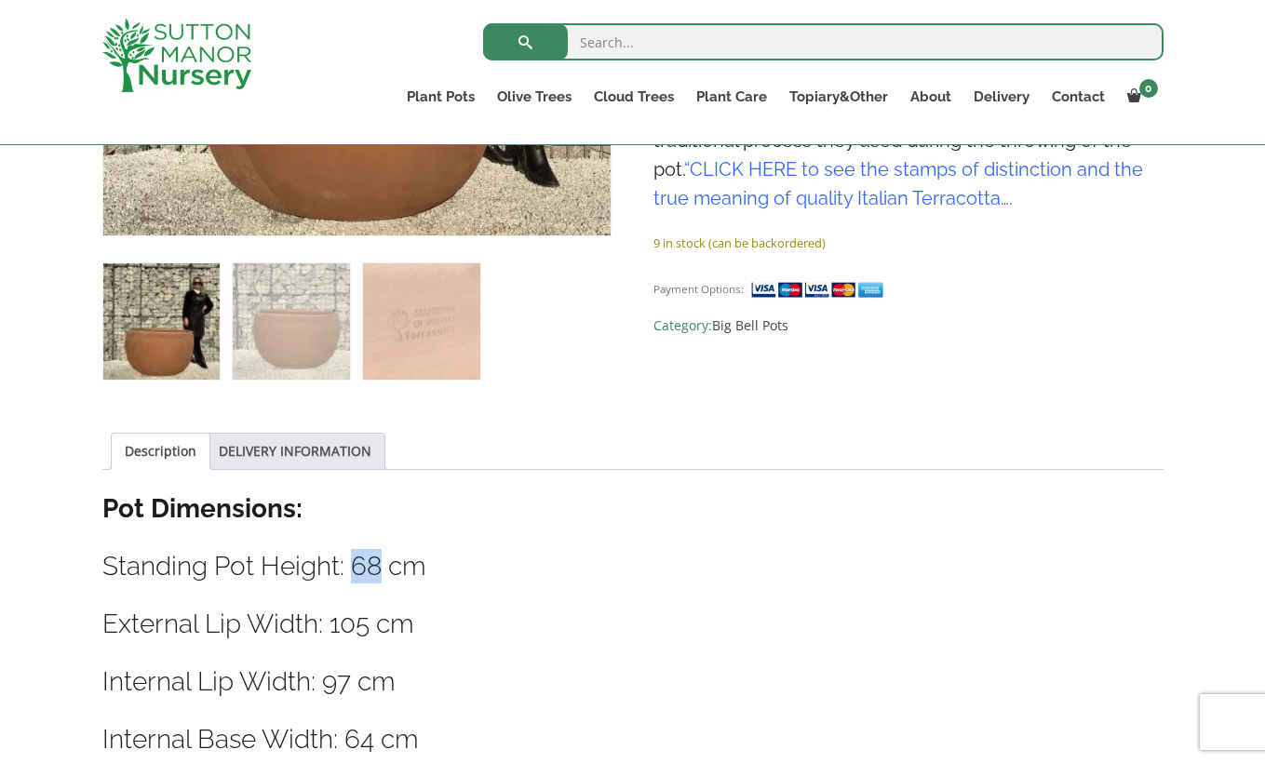
scroll to position [697, 0]
